Goal: Use online tool/utility: Utilize a website feature to perform a specific function

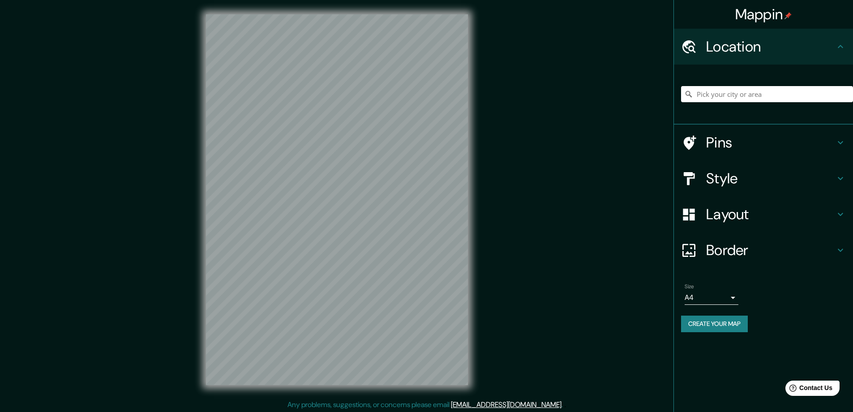
click at [716, 176] on h4 "Style" at bounding box center [770, 178] width 129 height 18
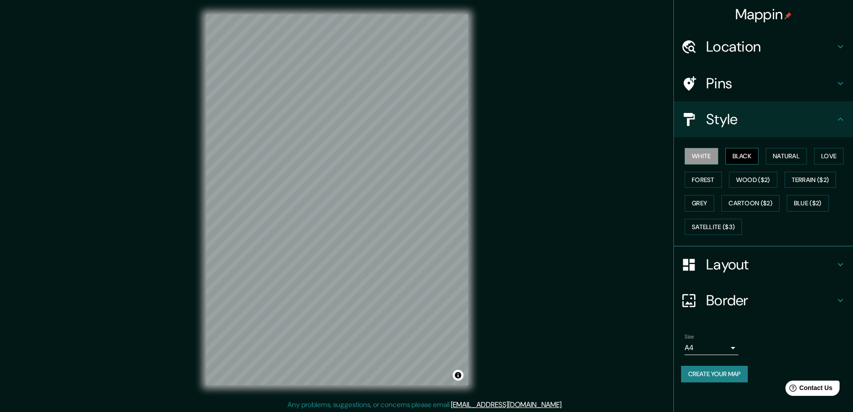
click at [740, 150] on button "Black" at bounding box center [742, 156] width 34 height 17
click at [731, 267] on h4 "Layout" at bounding box center [770, 264] width 129 height 18
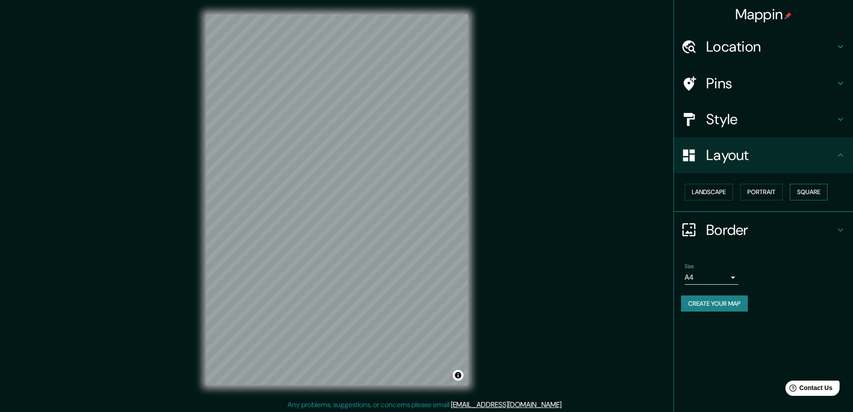
click at [815, 192] on button "Square" at bounding box center [809, 192] width 38 height 17
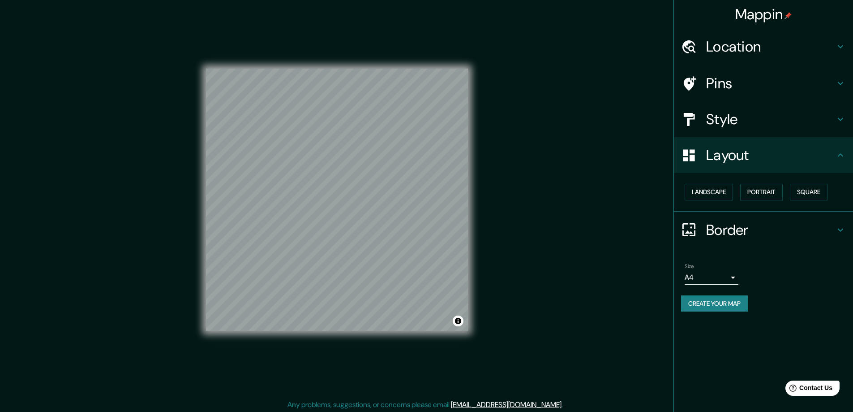
click at [734, 279] on body "Mappin Location Pins Style Layout Landscape Portrait Square Border Choose a bor…" at bounding box center [426, 206] width 853 height 412
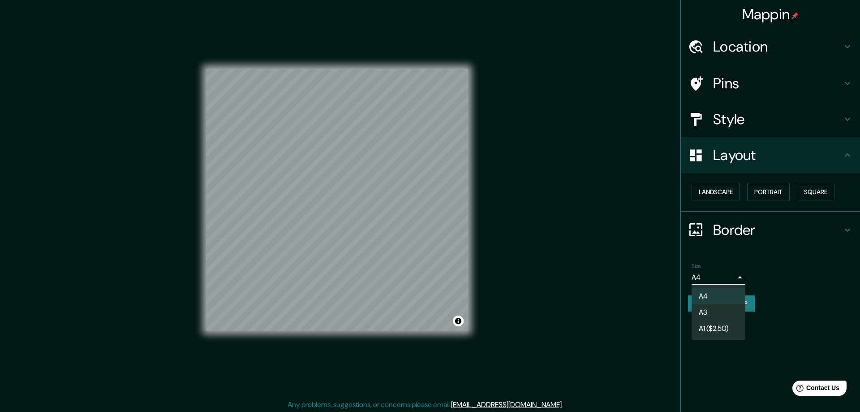
click at [712, 309] on li "A3" at bounding box center [718, 312] width 54 height 16
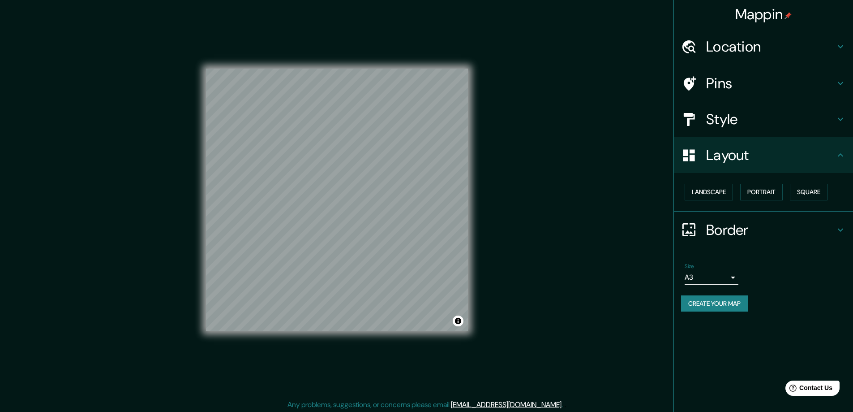
click at [712, 43] on h4 "Location" at bounding box center [770, 47] width 129 height 18
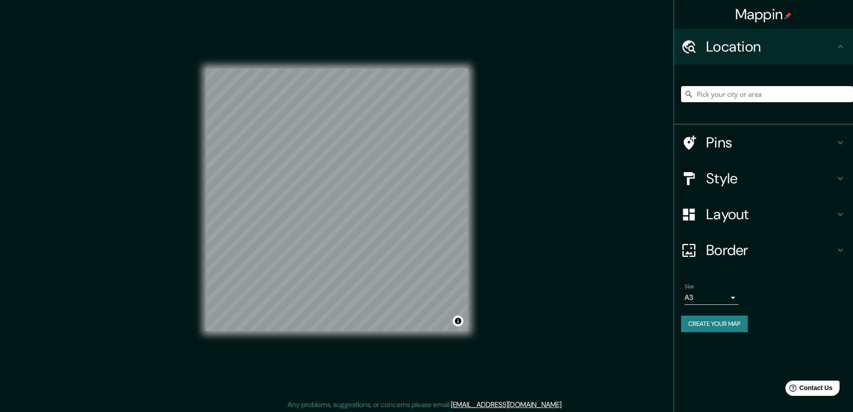
paste input "Ballindoolin, Edenderry, Co Kildare R45 P921"
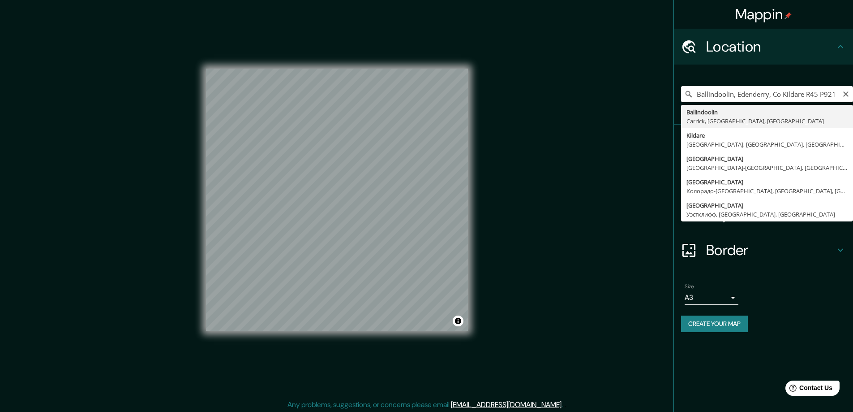
type input "Ballindoolin, Carrick, Килдэр, Ирландия"
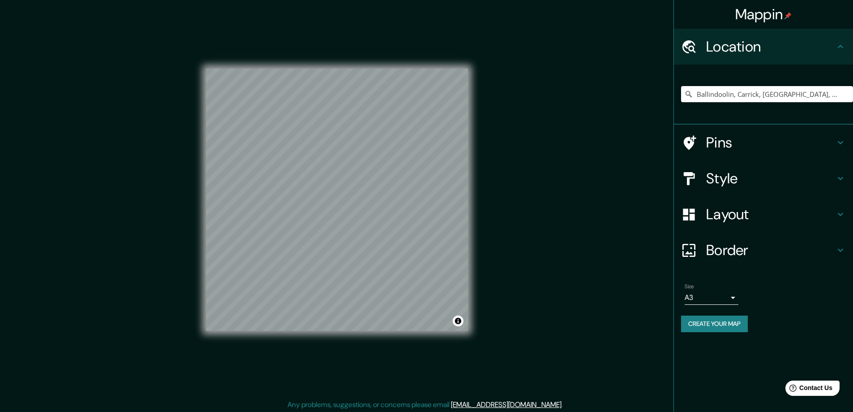
click at [716, 321] on button "Create your map" at bounding box center [714, 323] width 67 height 17
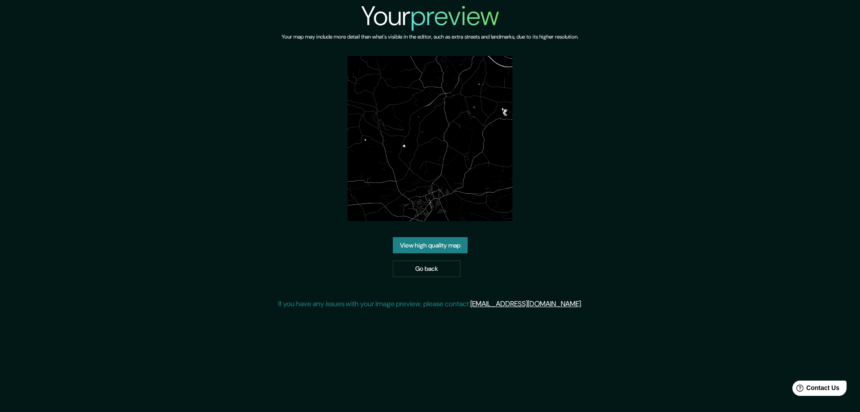
click at [434, 242] on link "View high quality map" at bounding box center [430, 245] width 75 height 17
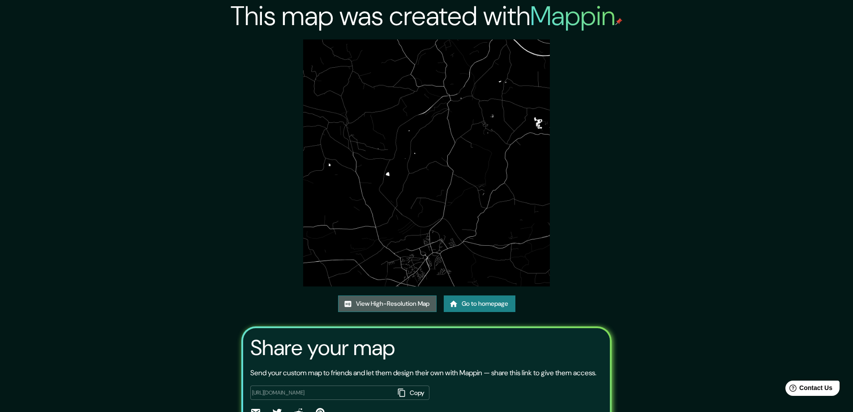
click at [368, 301] on link "View High-Resolution Map" at bounding box center [387, 303] width 99 height 17
click at [465, 300] on link "Go to homepage" at bounding box center [480, 303] width 72 height 17
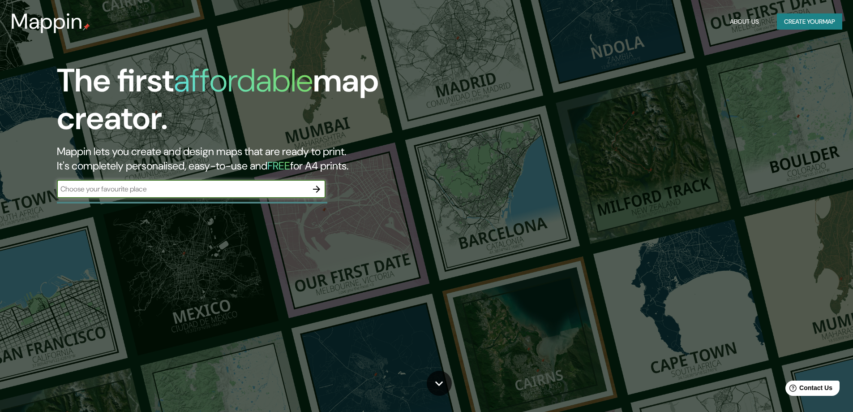
click at [315, 186] on icon "button" at bounding box center [316, 189] width 11 height 11
